Goal: Task Accomplishment & Management: Complete application form

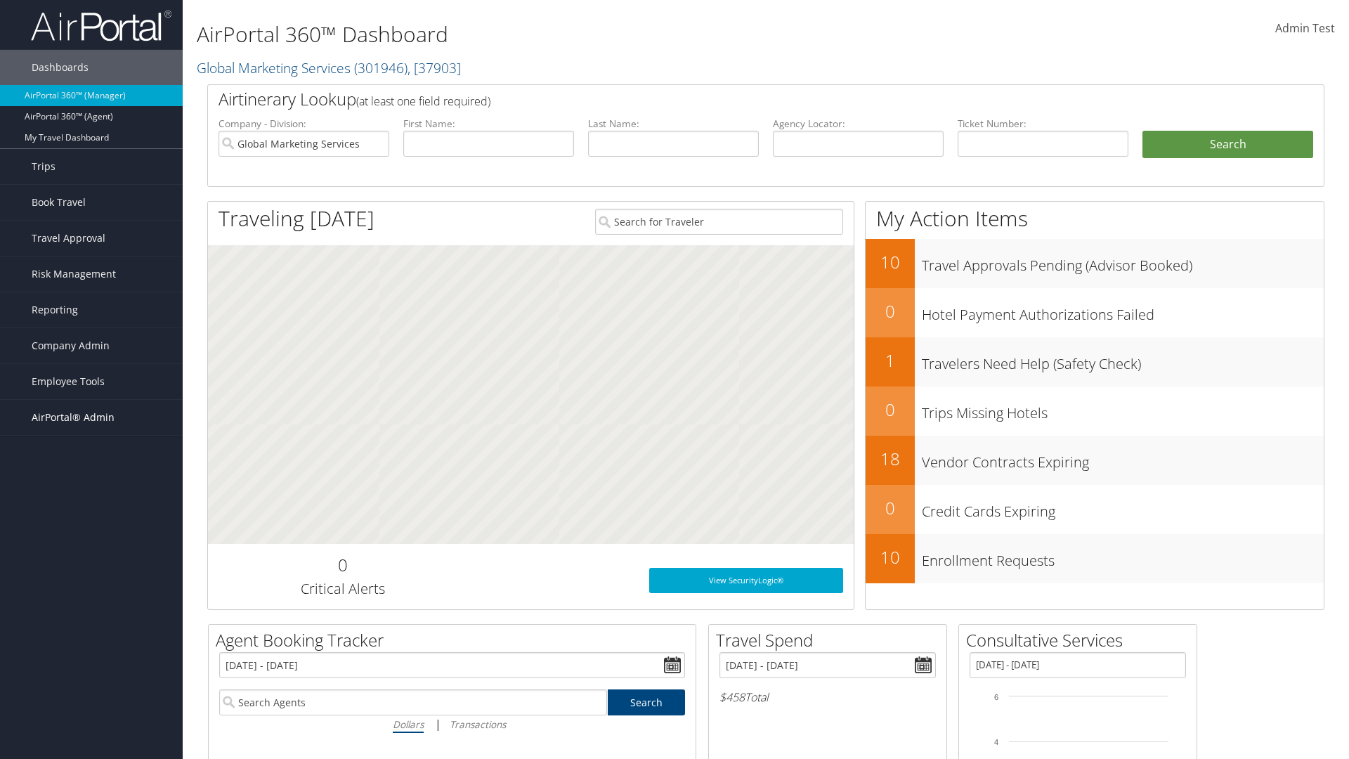
click at [91, 417] on span "AirPortal® Admin" at bounding box center [73, 417] width 83 height 35
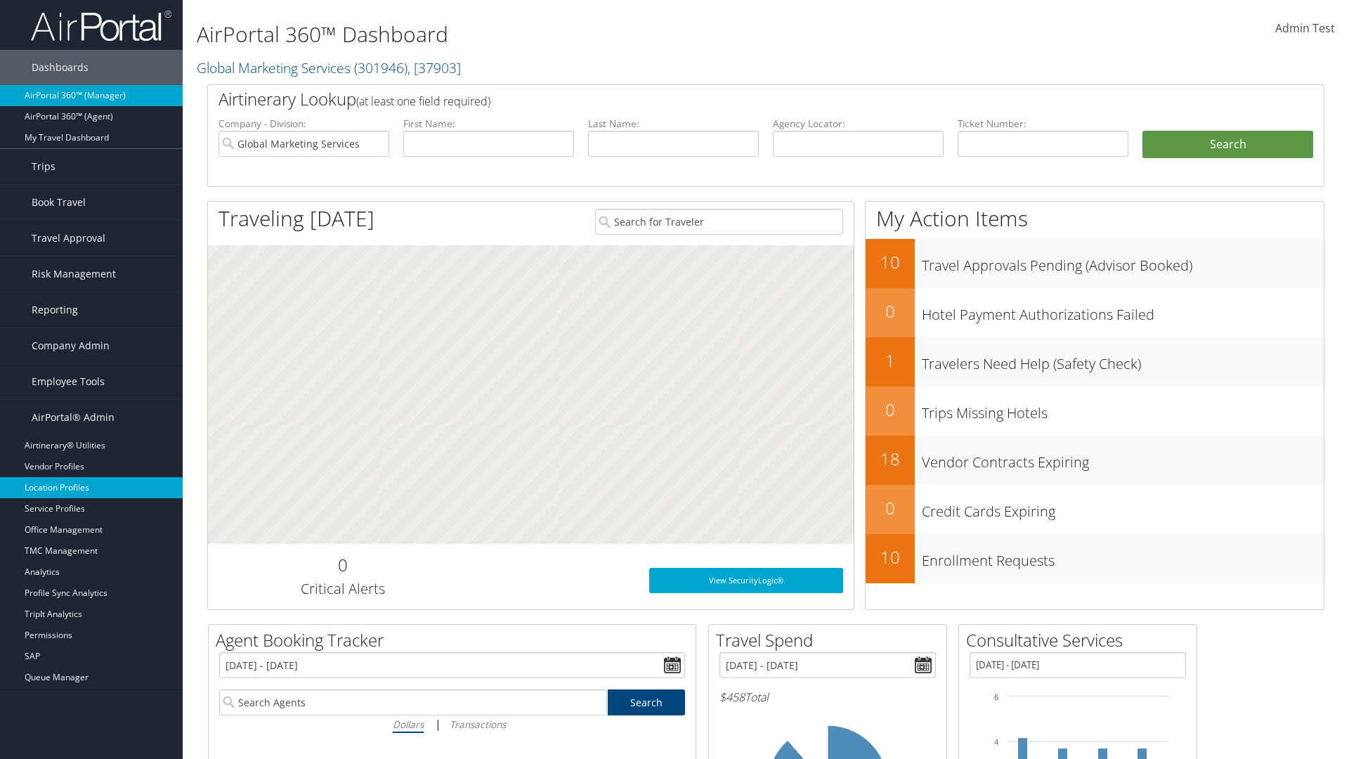
click at [91, 488] on link "Location Profiles" at bounding box center [91, 487] width 183 height 21
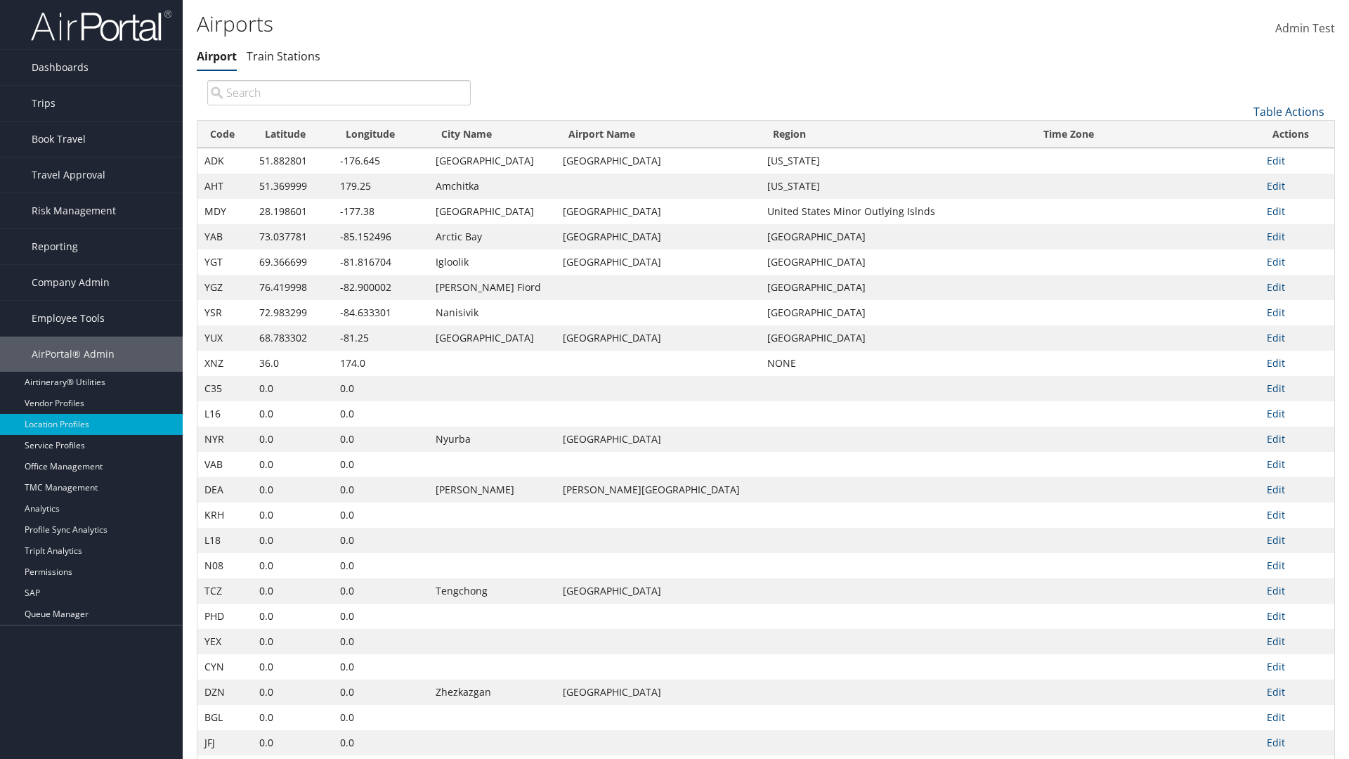
click at [1289, 111] on link "Table Actions" at bounding box center [1289, 111] width 71 height 15
click at [1242, 133] on link "New Record" at bounding box center [1242, 134] width 185 height 24
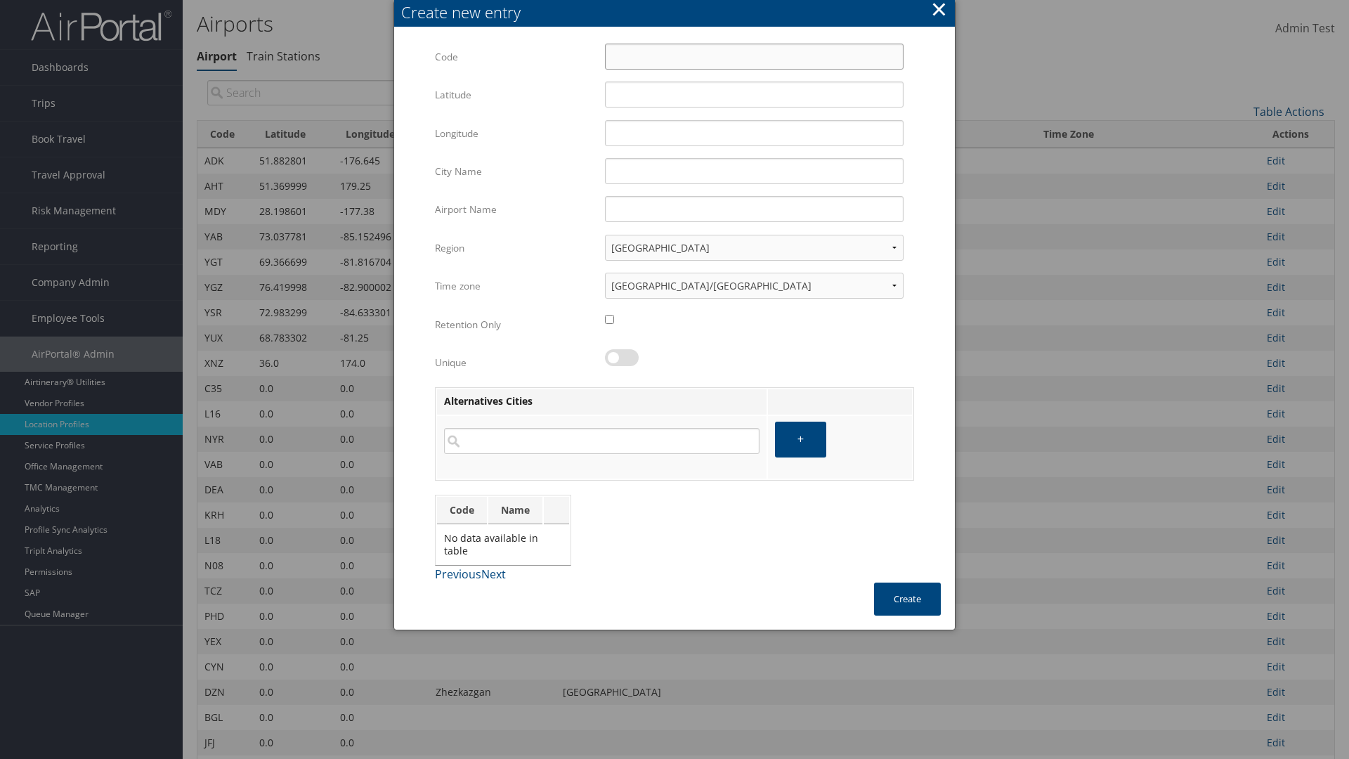
click at [754, 56] on input "Code" at bounding box center [754, 57] width 299 height 26
type input "}X"
click at [754, 94] on input "32.953182" at bounding box center [754, 95] width 299 height 26
type input "32.953182"
click at [754, 133] on input "12.016439" at bounding box center [754, 133] width 299 height 26
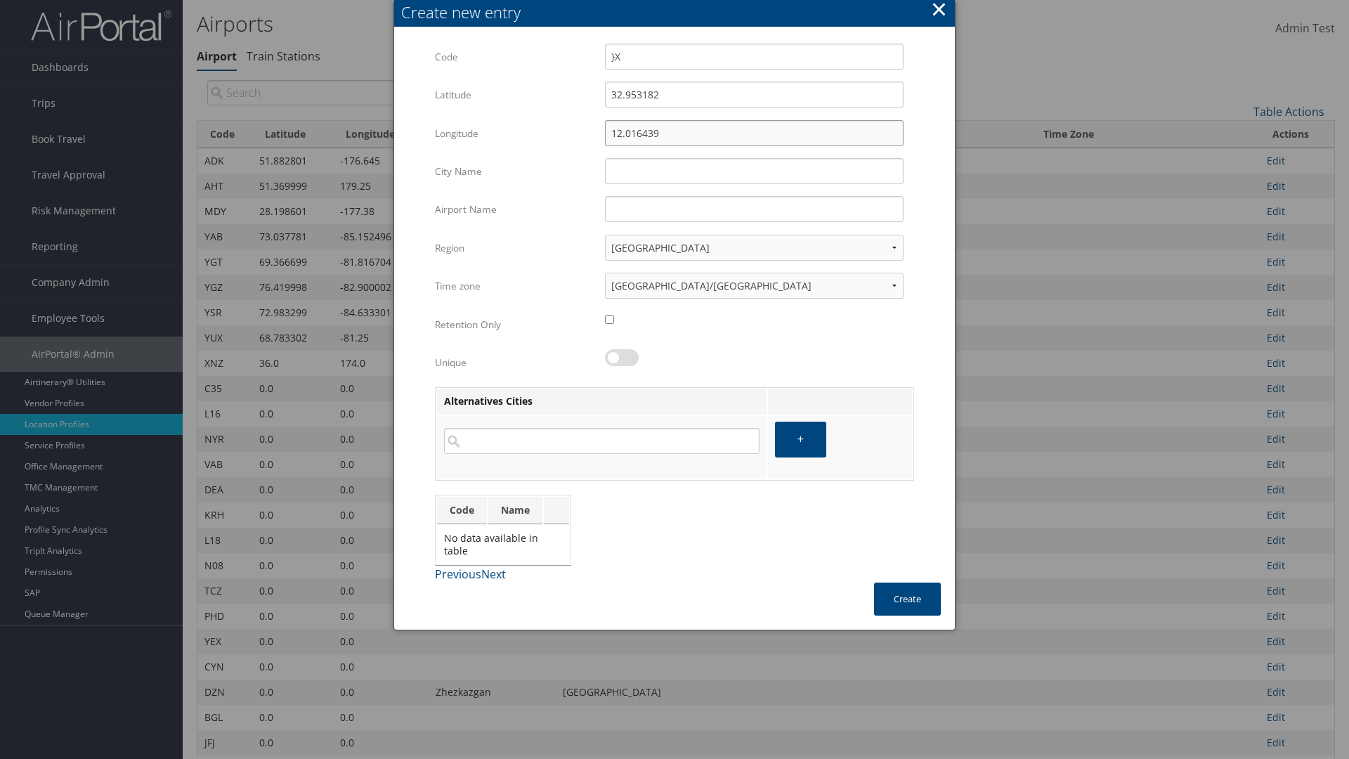
type input "12.016439"
click at [754, 171] on input "City Name" at bounding box center [754, 171] width 299 height 26
type input "Zwara"
type input "}X"
type input "Zwara"
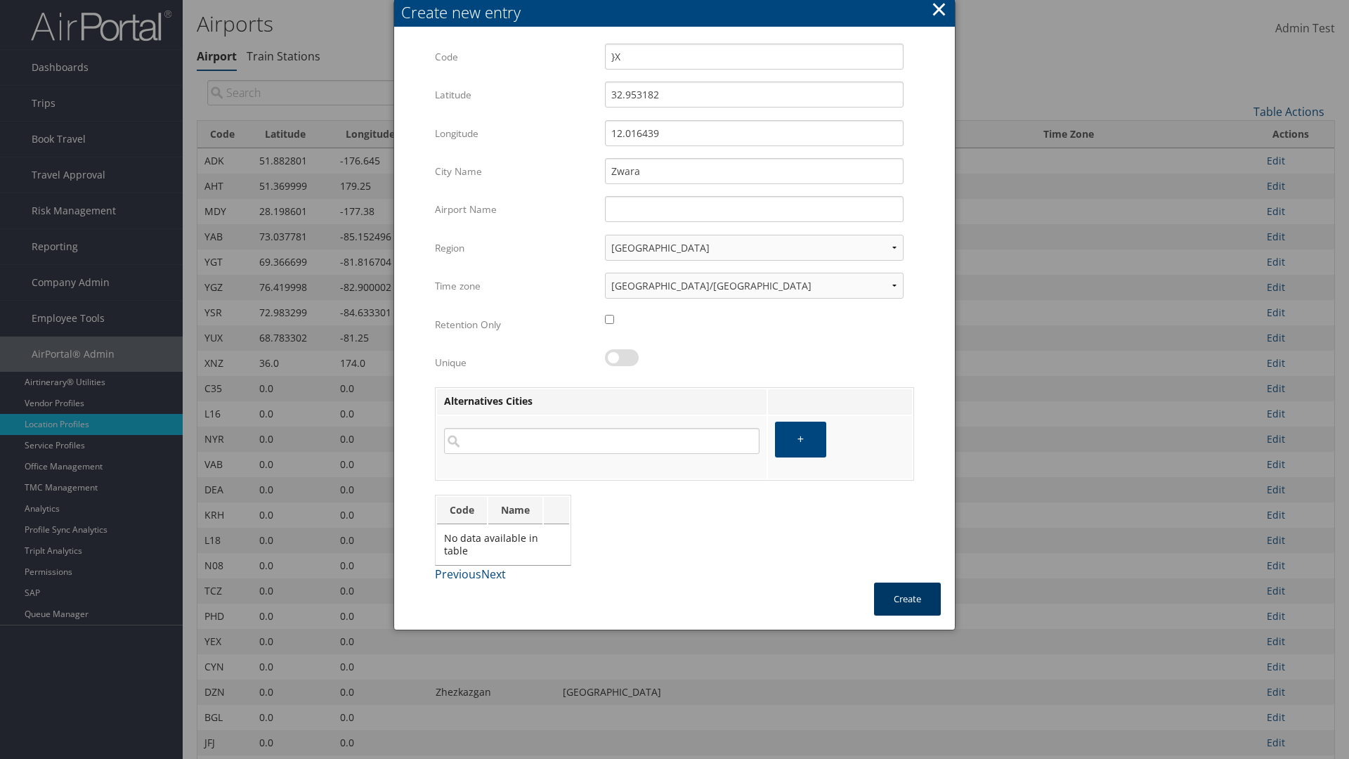
click at [907, 599] on button "Create" at bounding box center [907, 599] width 67 height 33
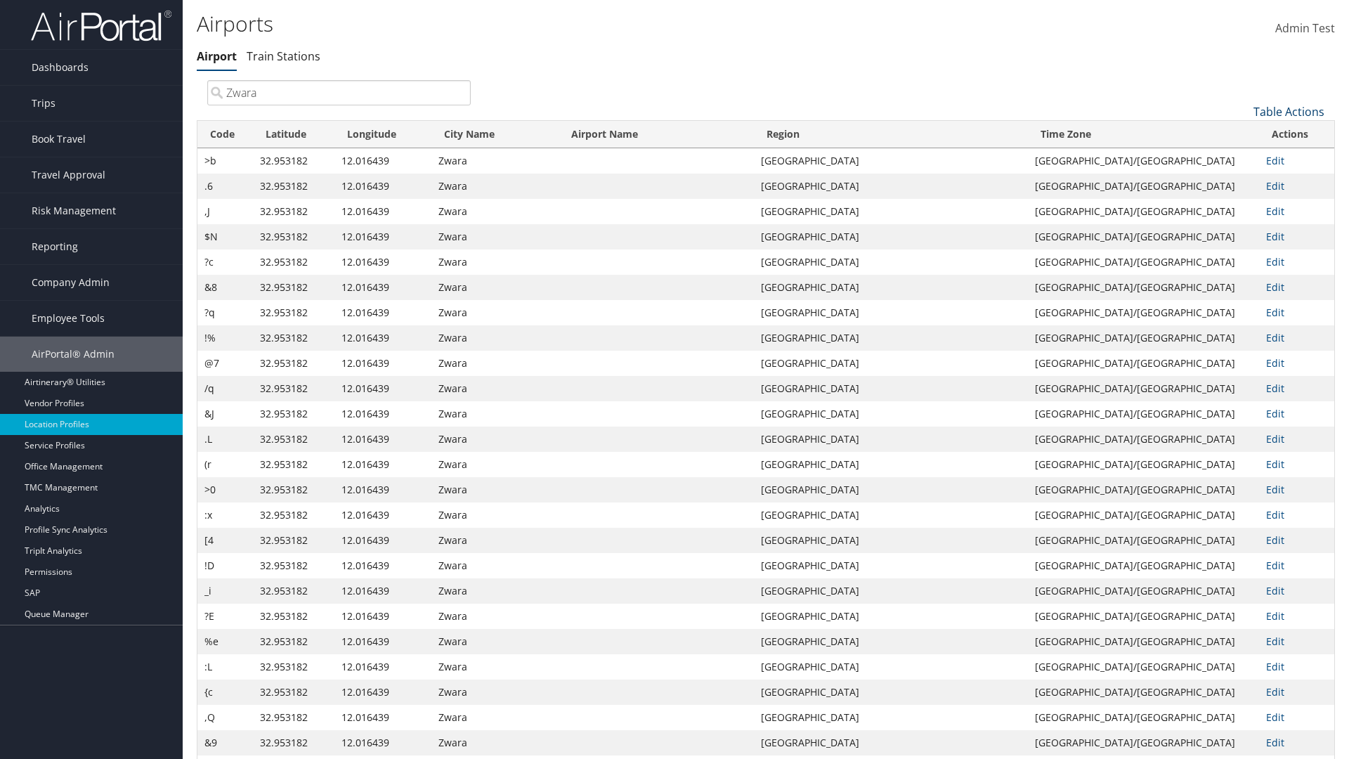
type input "Zwara"
click at [1289, 111] on link "Table Actions" at bounding box center [1289, 111] width 71 height 15
click at [1242, 157] on link "Download Report" at bounding box center [1242, 157] width 185 height 24
